Goal: Information Seeking & Learning: Check status

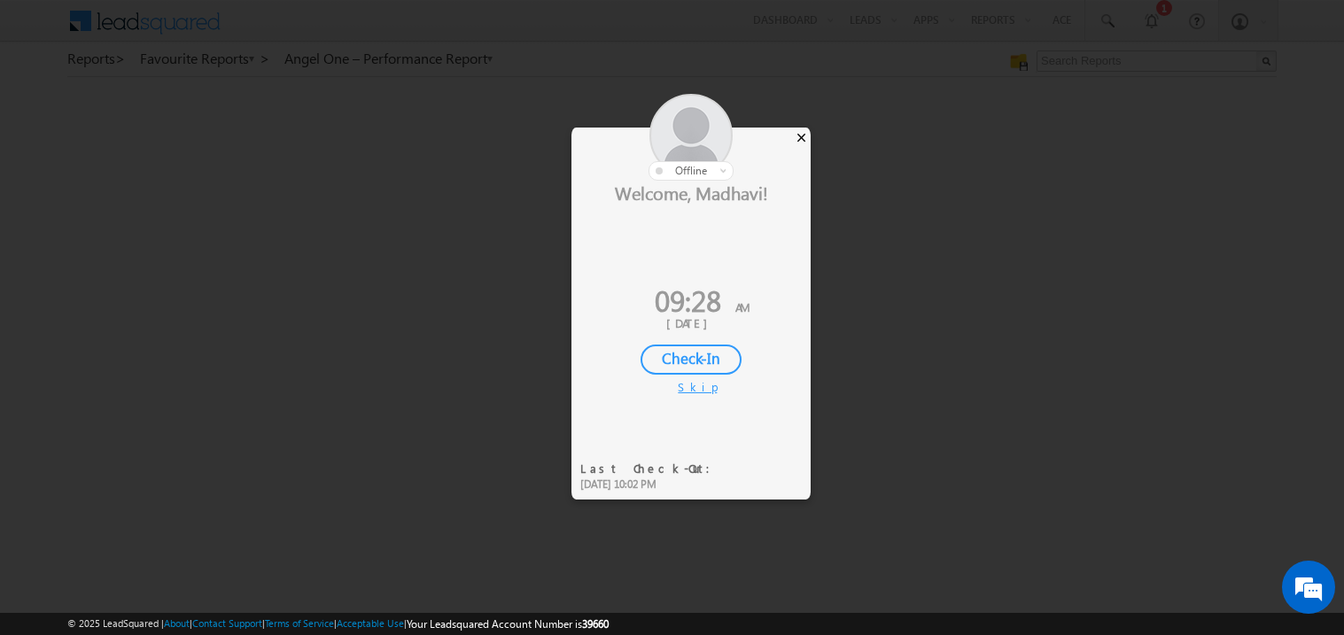
click at [803, 133] on div "×" at bounding box center [801, 137] width 19 height 19
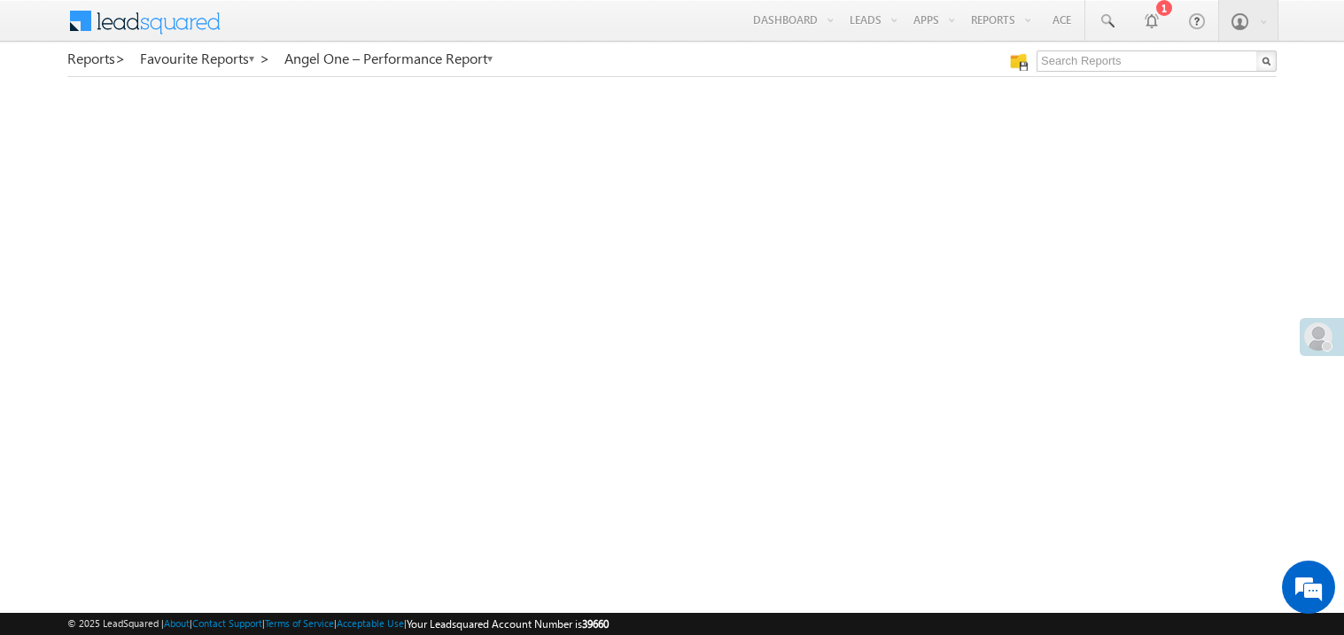
click at [1328, 352] on div at bounding box center [1322, 337] width 44 height 38
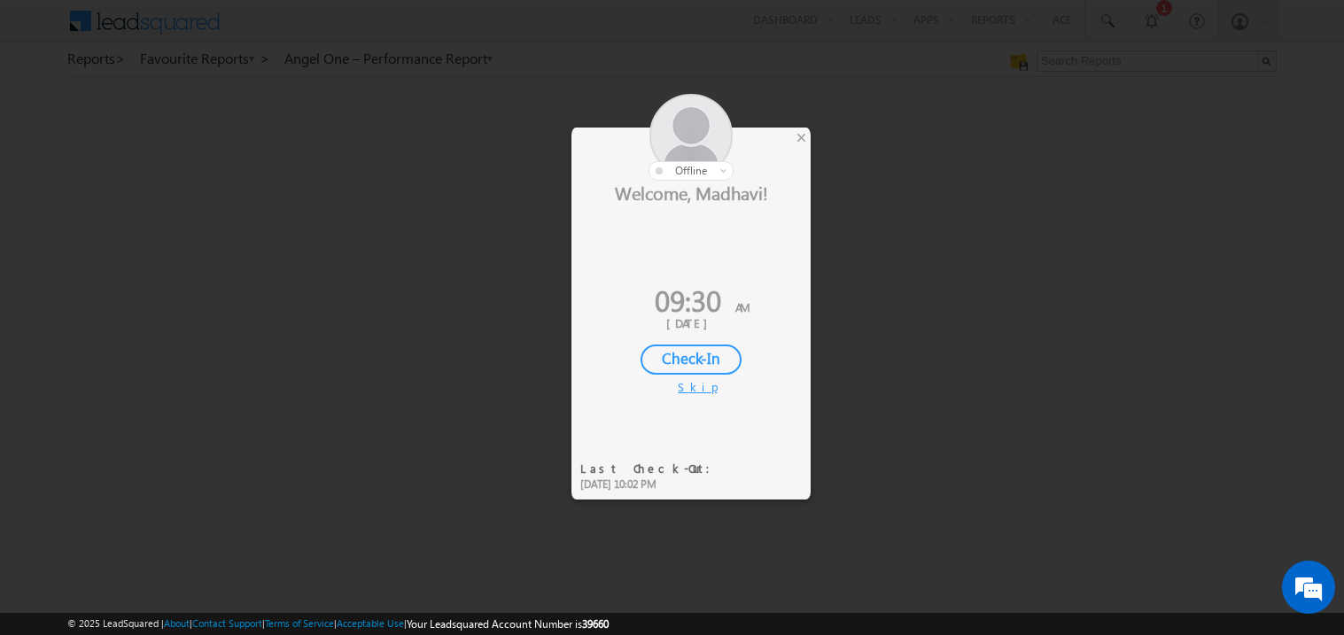
click at [691, 358] on div "Check-In" at bounding box center [690, 360] width 101 height 30
